Goal: Task Accomplishment & Management: Complete application form

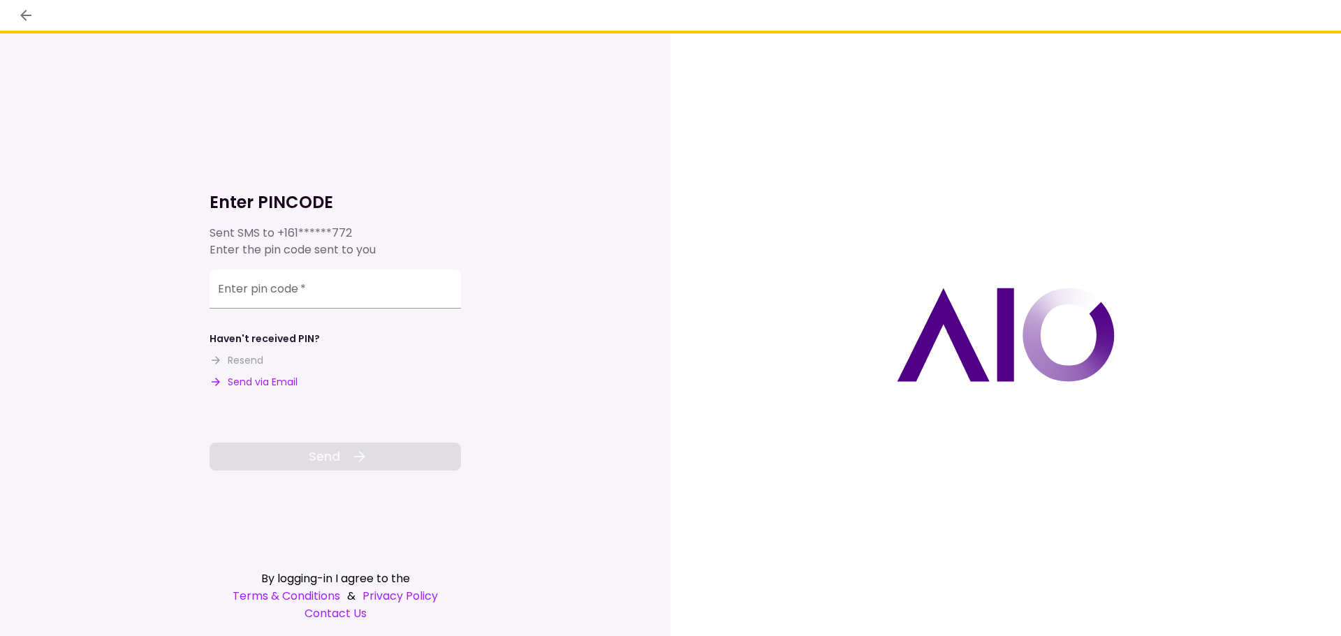
click at [297, 384] on button "Send via Email" at bounding box center [253, 382] width 88 height 15
click at [242, 290] on div "Enter pin code   *" at bounding box center [334, 289] width 251 height 39
paste input "******"
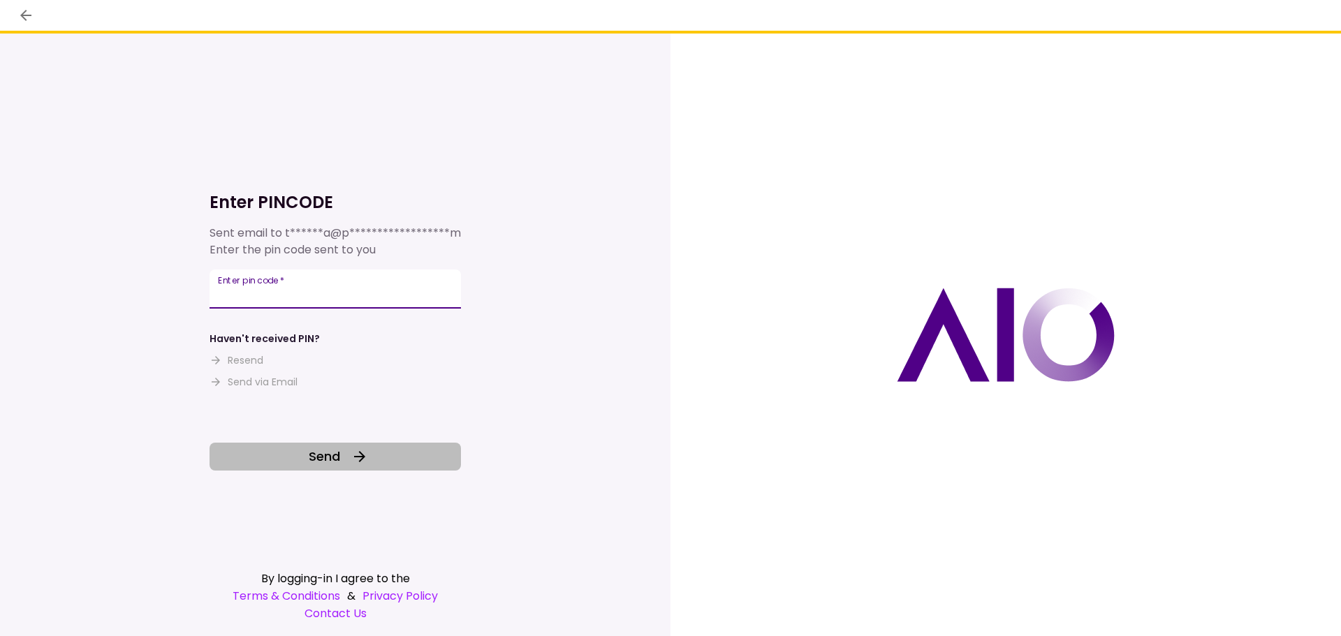
type input "******"
click at [339, 455] on span "Send" at bounding box center [324, 456] width 31 height 19
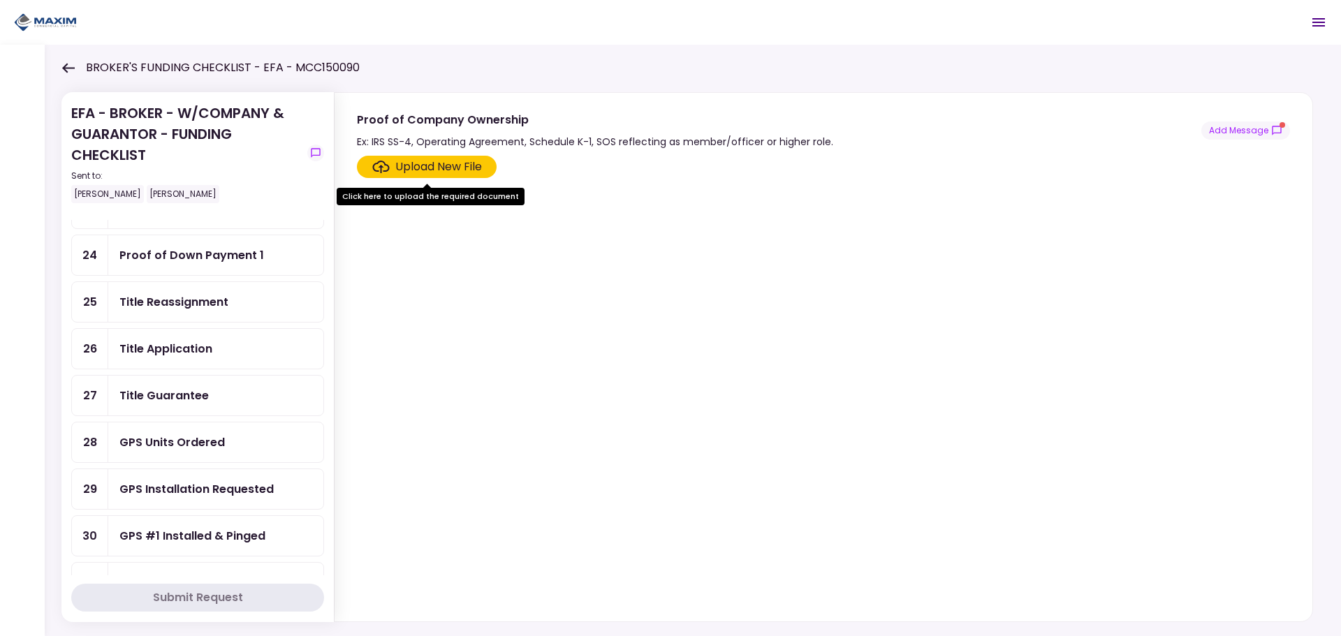
scroll to position [651, 0]
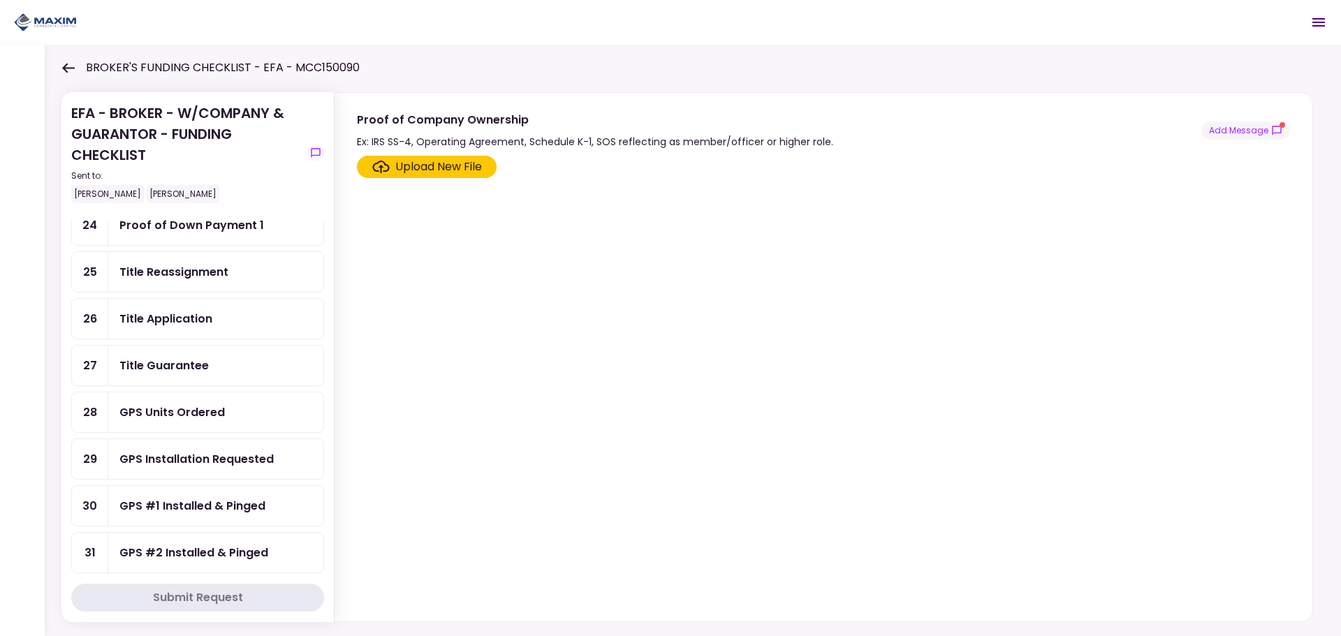
click at [404, 170] on div "Upload New File" at bounding box center [438, 167] width 87 height 17
click at [0, 0] on input "Upload New File" at bounding box center [0, 0] width 0 height 0
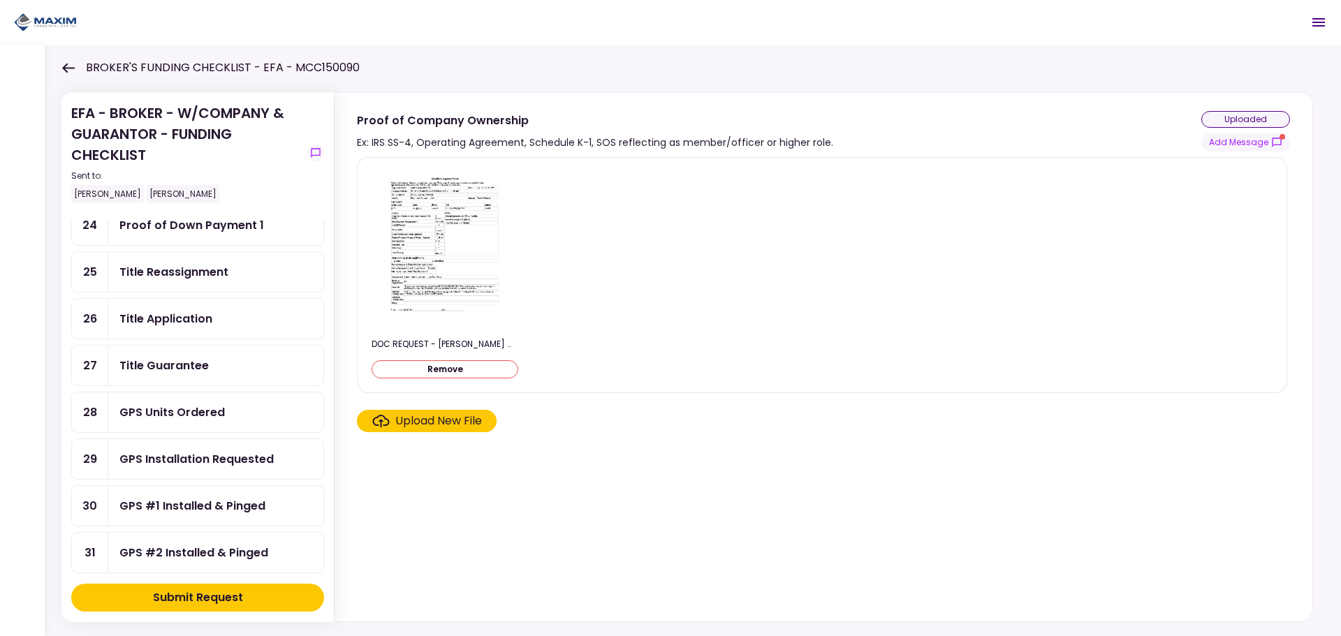
click at [1238, 115] on div "uploaded" at bounding box center [1245, 119] width 89 height 17
click at [722, 193] on div "DOC REQUEST - [PERSON_NAME] WASTE SOLUTION LLC - UNIT 361865.pdf Remove" at bounding box center [821, 275] width 901 height 212
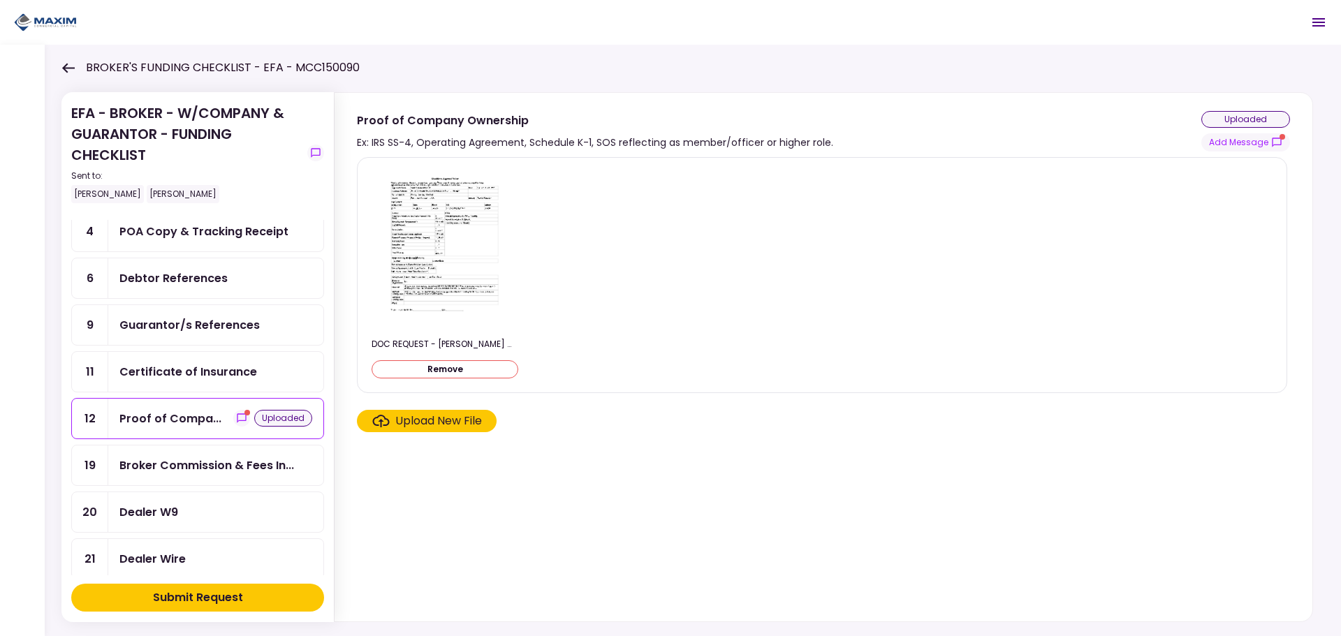
scroll to position [0, 0]
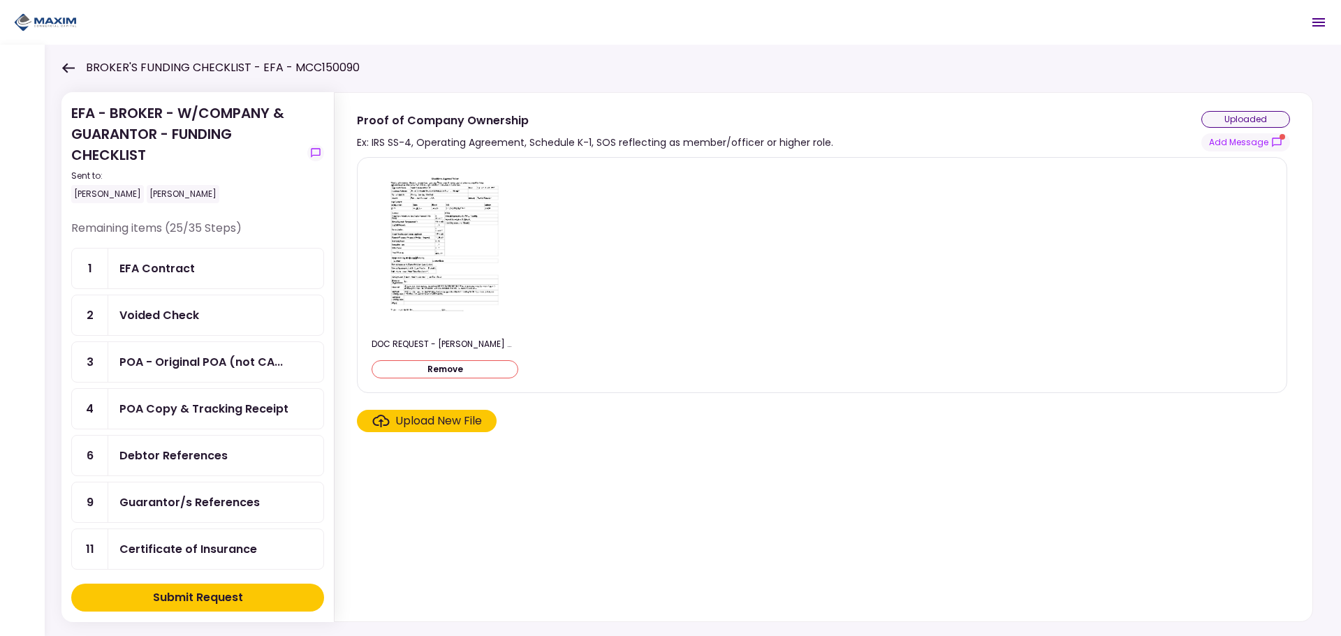
click at [259, 588] on button "Submit Request" at bounding box center [197, 598] width 253 height 28
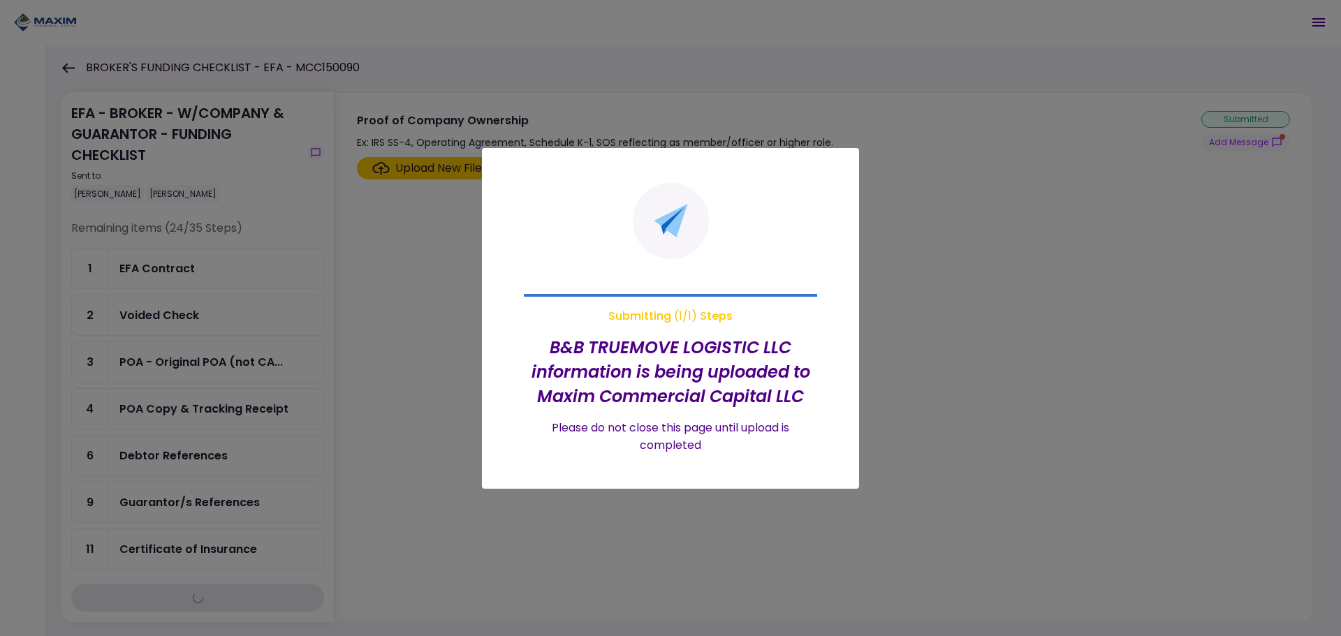
click at [382, 580] on div at bounding box center [670, 318] width 1341 height 636
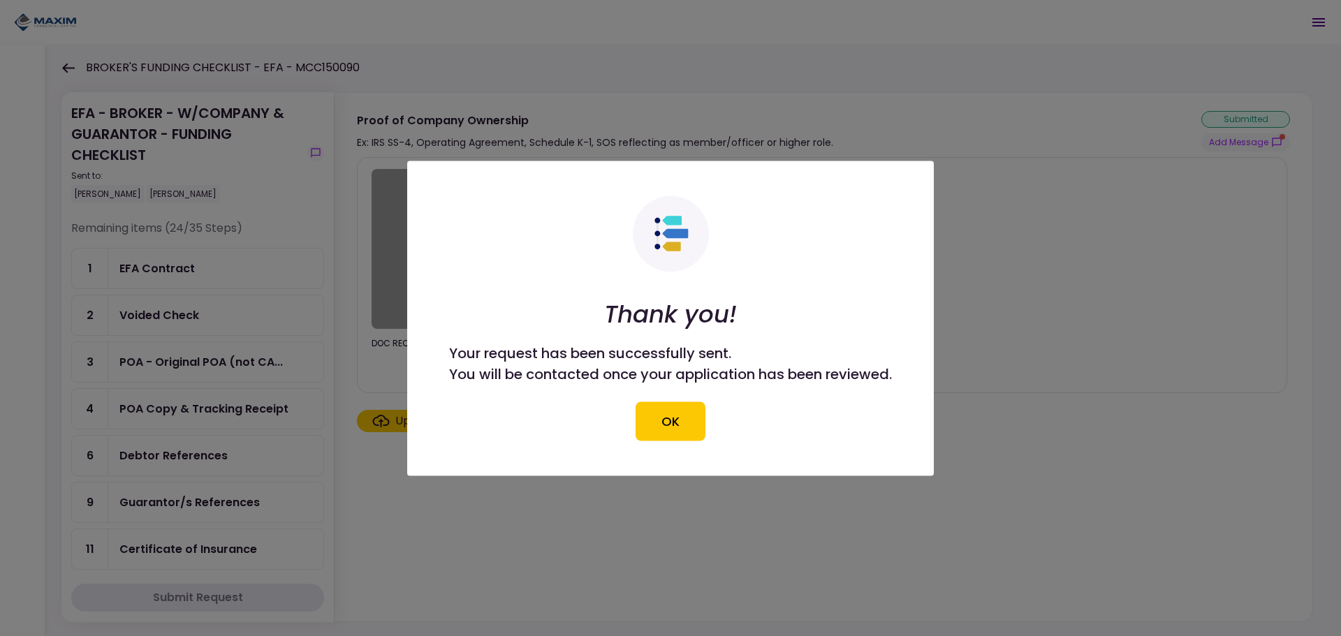
click at [677, 413] on button "OK" at bounding box center [670, 420] width 70 height 39
